Goal: Transaction & Acquisition: Purchase product/service

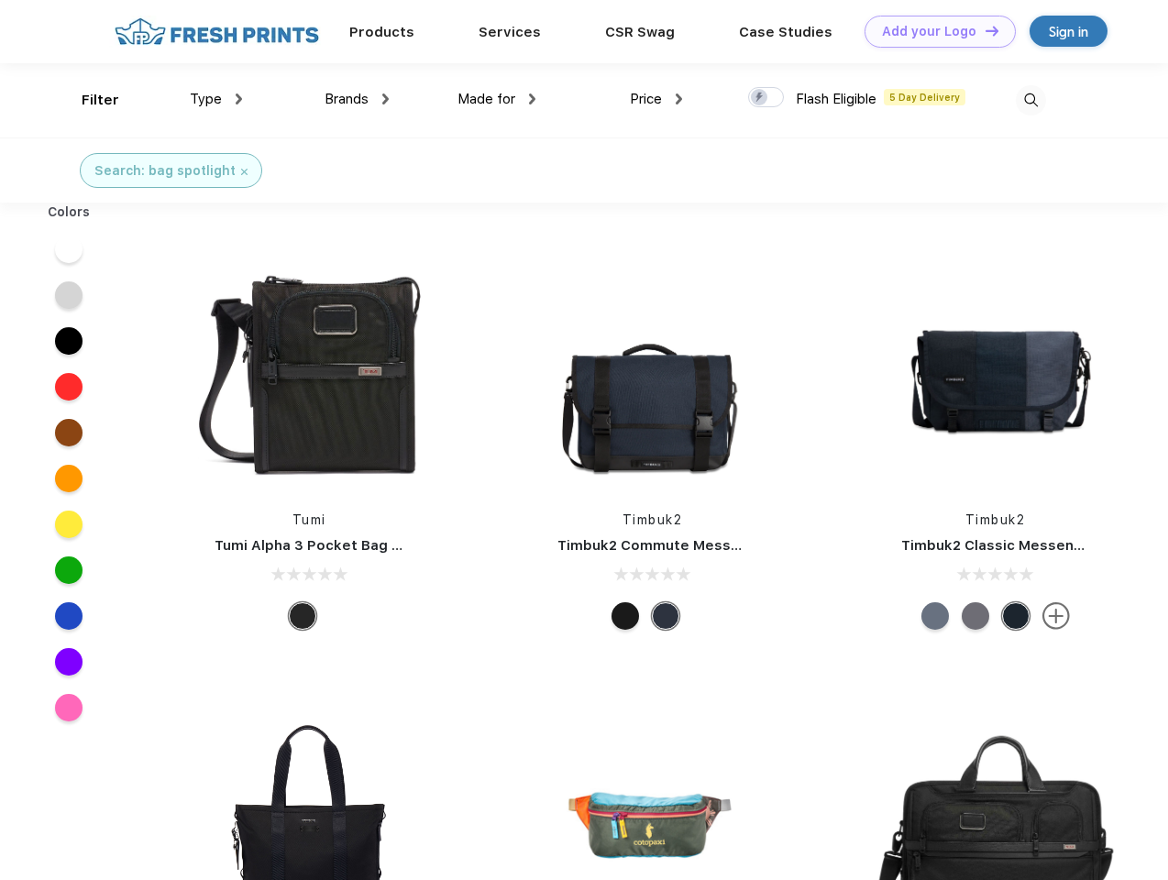
click at [933, 31] on link "Add your Logo Design Tool" at bounding box center [939, 32] width 151 height 32
click at [0, 0] on div "Design Tool" at bounding box center [0, 0] width 0 height 0
click at [983, 30] on link "Add your Logo Design Tool" at bounding box center [939, 32] width 151 height 32
click at [88, 100] on div "Filter" at bounding box center [101, 100] width 38 height 21
click at [216, 99] on span "Type" at bounding box center [206, 99] width 32 height 16
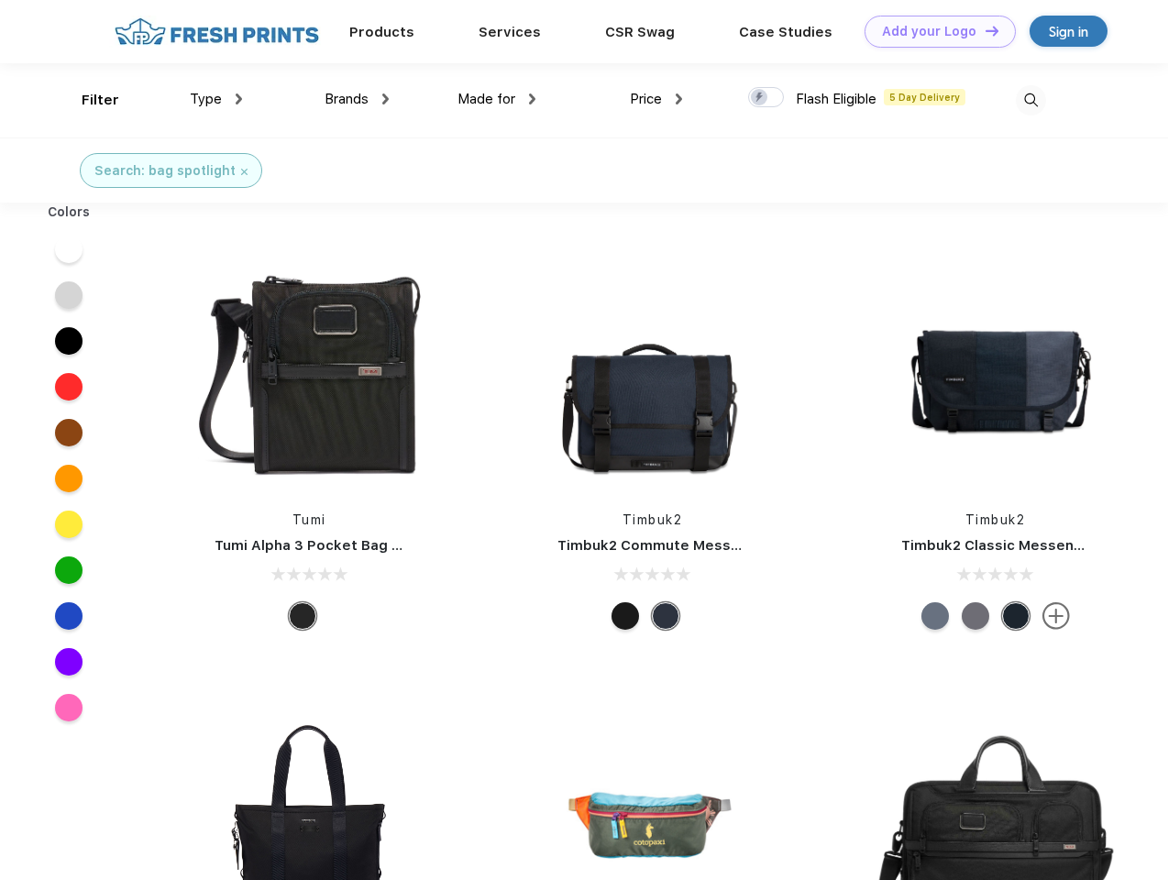
click at [357, 99] on span "Brands" at bounding box center [346, 99] width 44 height 16
click at [497, 99] on span "Made for" at bounding box center [486, 99] width 58 height 16
click at [656, 99] on span "Price" at bounding box center [646, 99] width 32 height 16
click at [766, 98] on div at bounding box center [766, 97] width 36 height 20
click at [760, 98] on input "checkbox" at bounding box center [754, 92] width 12 height 12
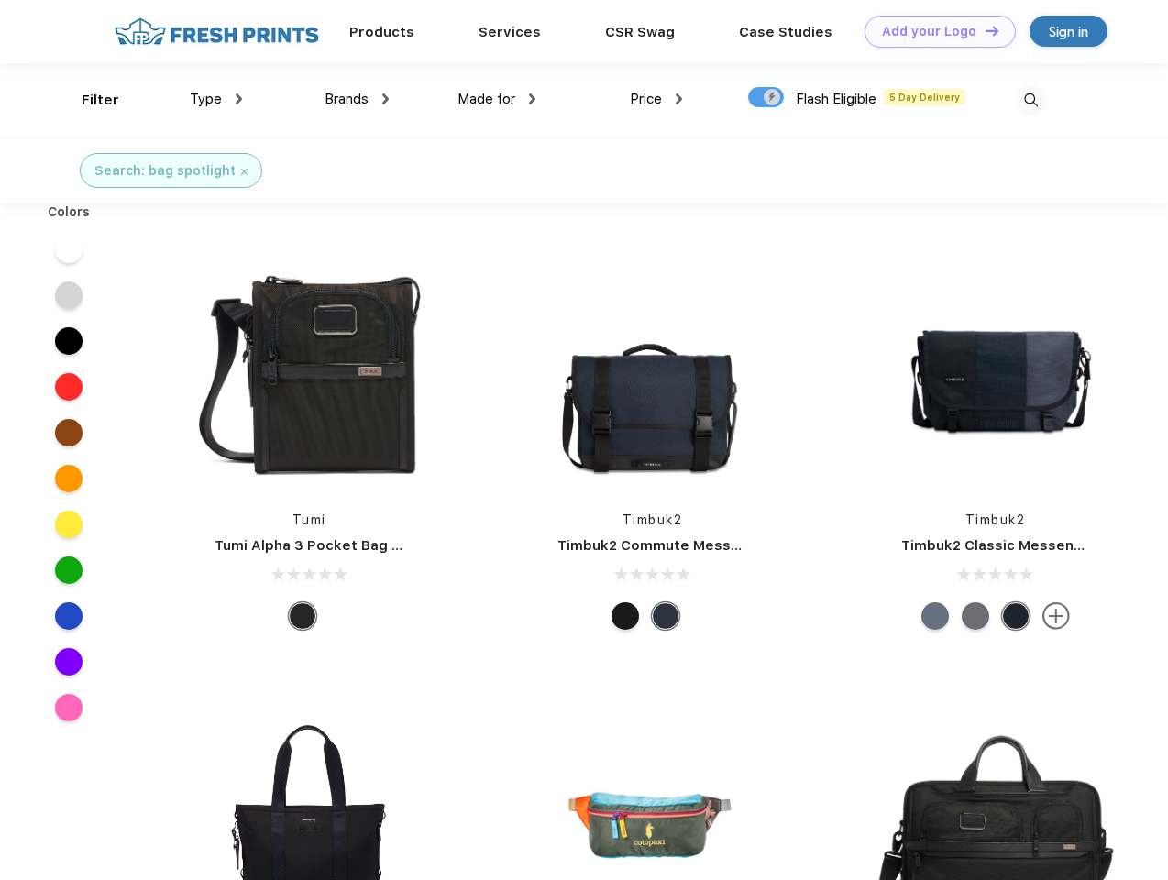
click at [1030, 100] on img at bounding box center [1030, 100] width 30 height 30
